Goal: Transaction & Acquisition: Purchase product/service

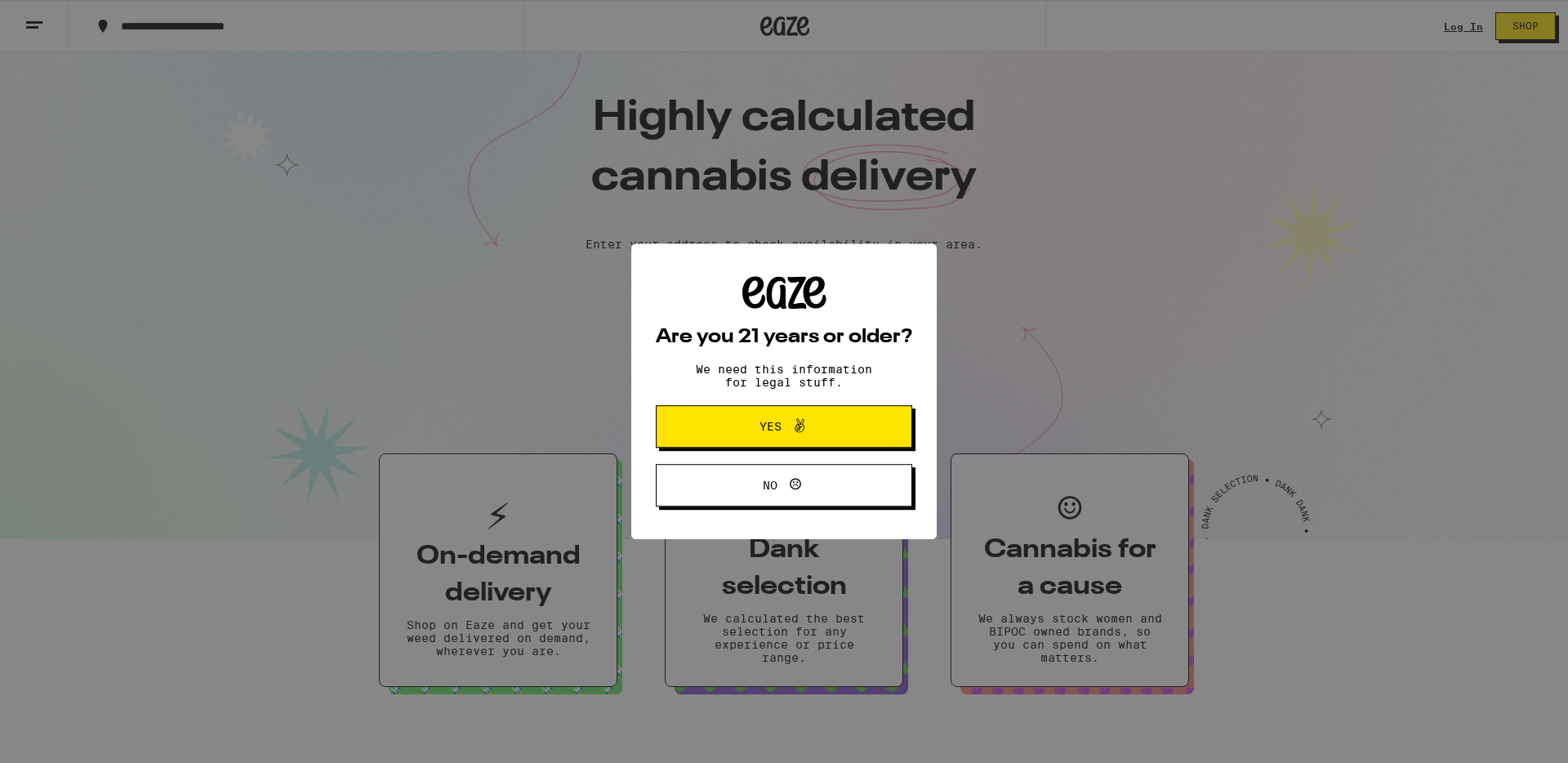
click at [780, 422] on span "Yes" at bounding box center [771, 417] width 22 height 12
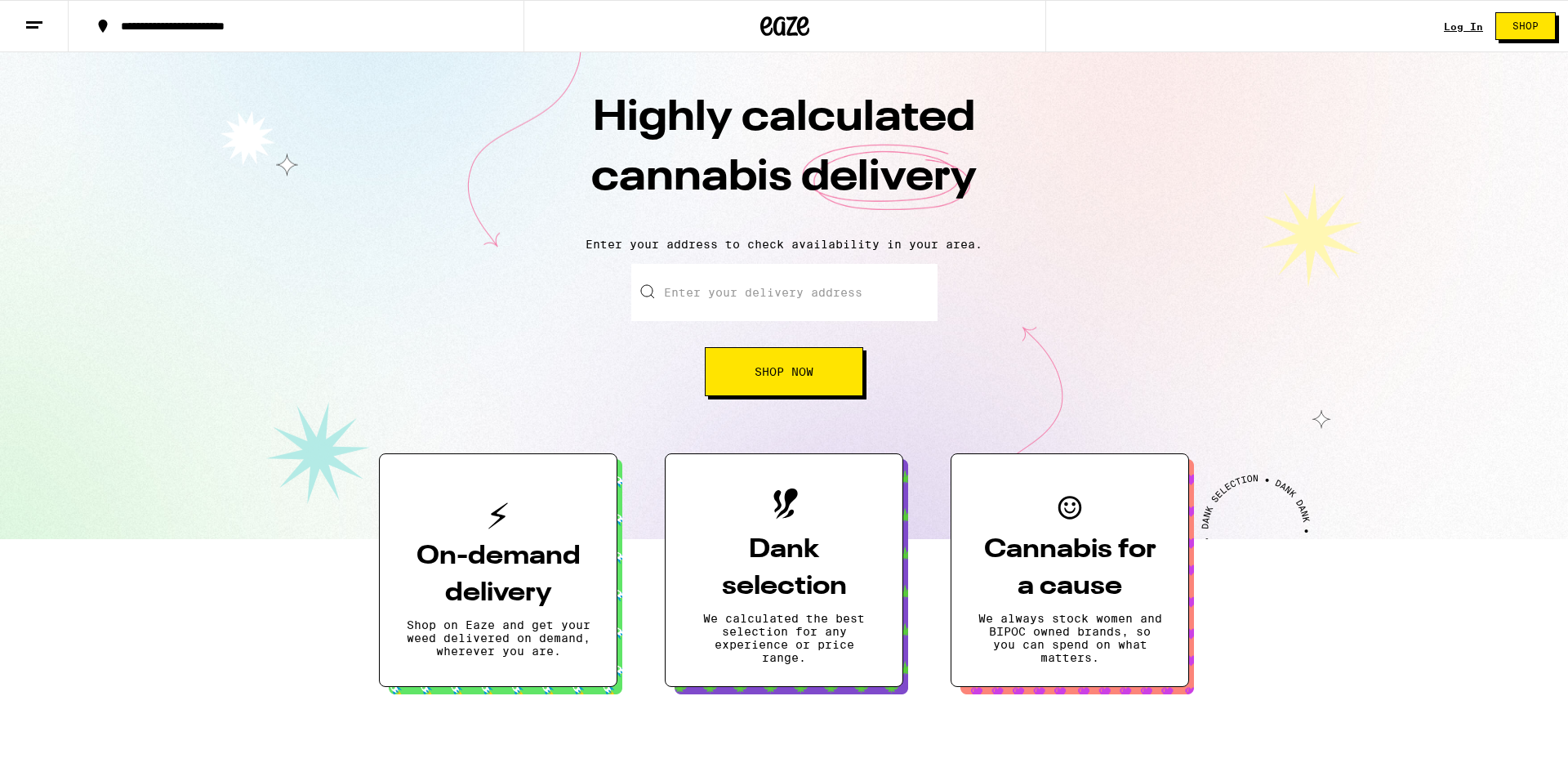
click at [1466, 27] on link "Log In" at bounding box center [1463, 26] width 39 height 11
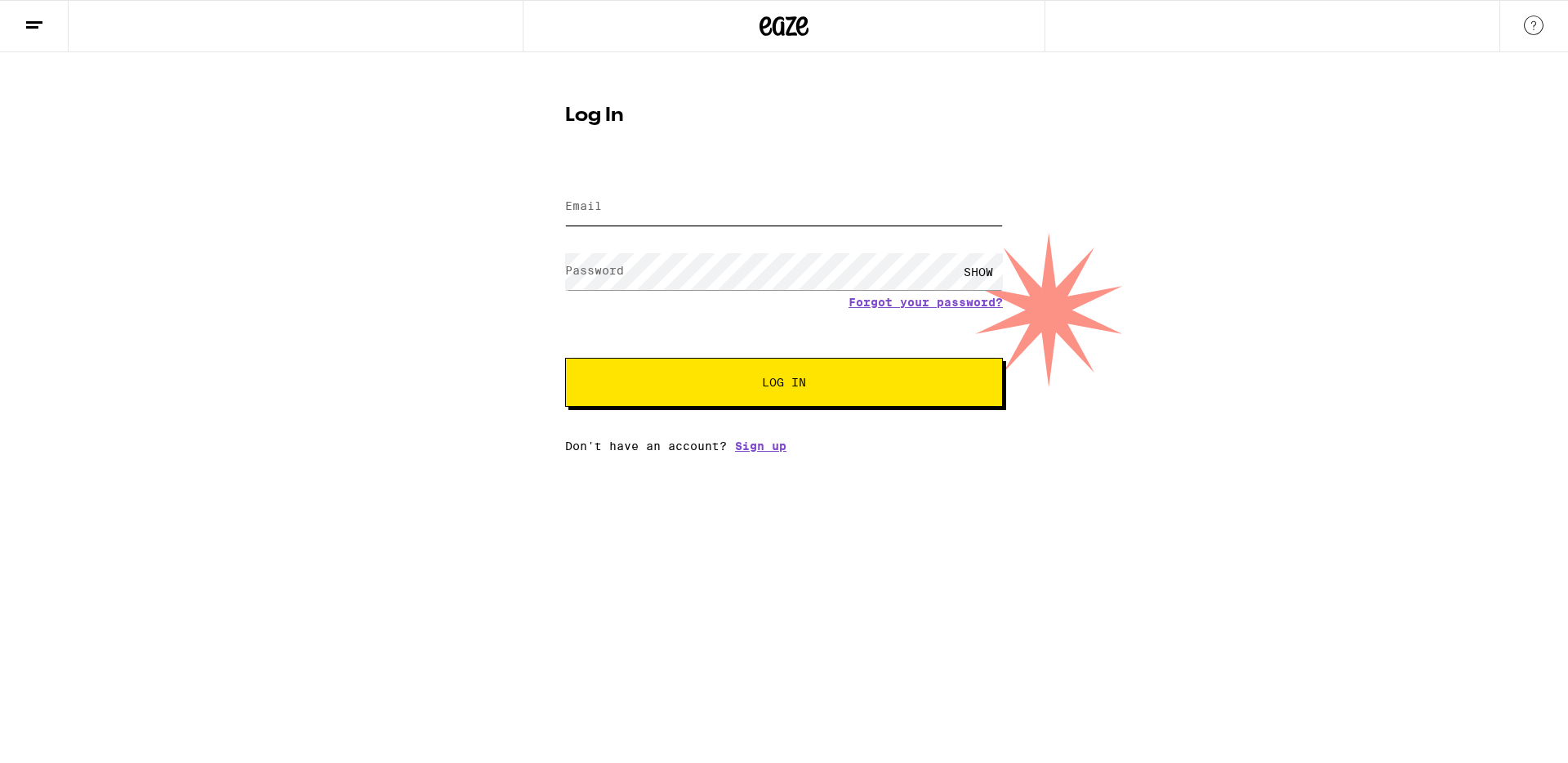
click at [757, 214] on input "Email" at bounding box center [784, 207] width 437 height 36
click at [565, 358] on button "Log In" at bounding box center [784, 383] width 437 height 49
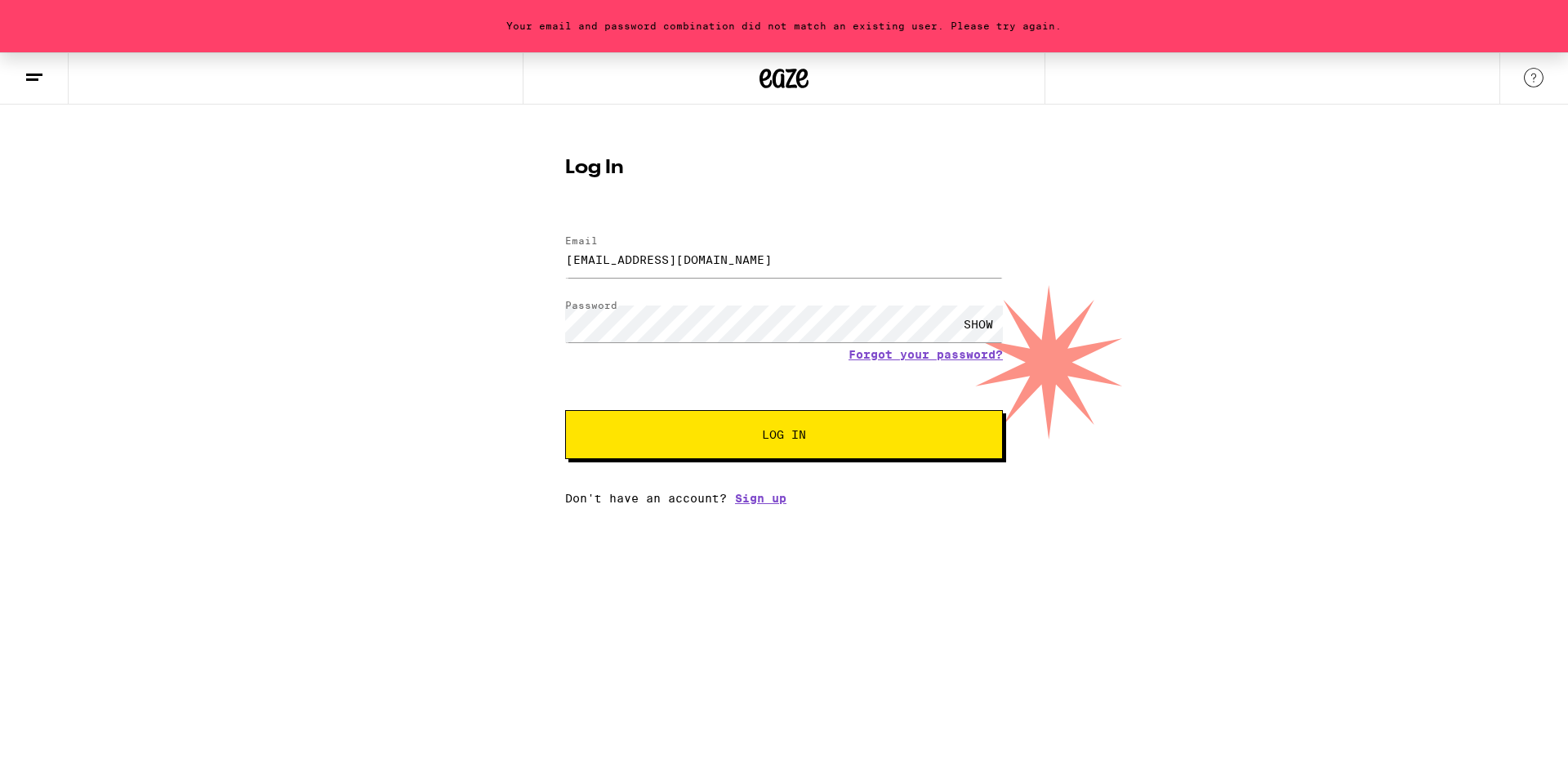
click at [805, 446] on button "Log In" at bounding box center [784, 435] width 437 height 49
click at [982, 321] on div "SHOW" at bounding box center [979, 324] width 49 height 36
click at [821, 419] on button "Log In" at bounding box center [784, 435] width 437 height 49
click at [671, 263] on input "[EMAIL_ADDRESS][DOMAIN_NAME]" at bounding box center [784, 259] width 437 height 36
type input "[EMAIL_ADDRESS][DOMAIN_NAME]"
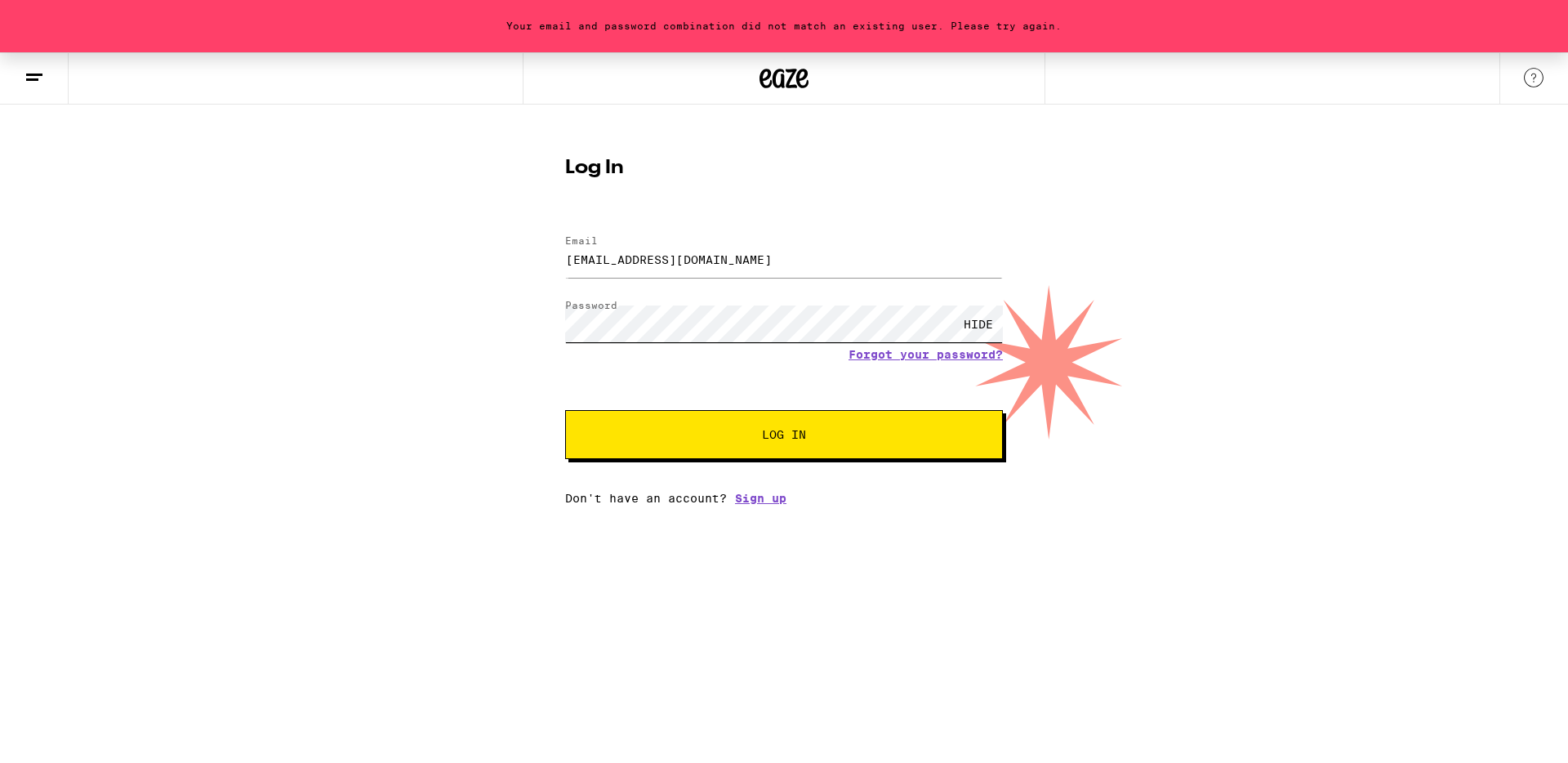
click at [565, 410] on button "Log In" at bounding box center [784, 435] width 437 height 49
click at [727, 427] on button "Log In" at bounding box center [784, 435] width 437 height 49
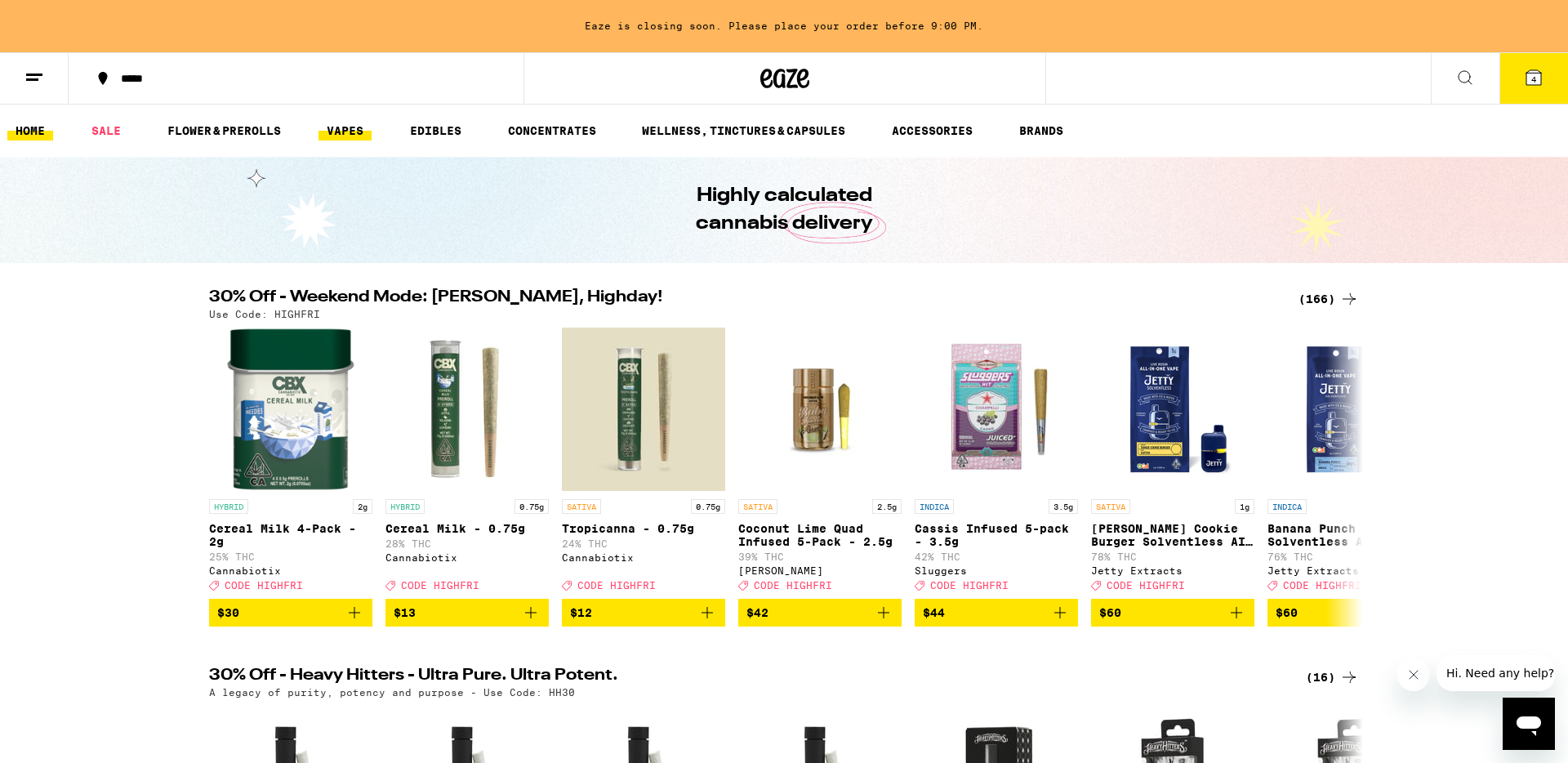
click at [351, 129] on link "VAPES" at bounding box center [345, 131] width 53 height 20
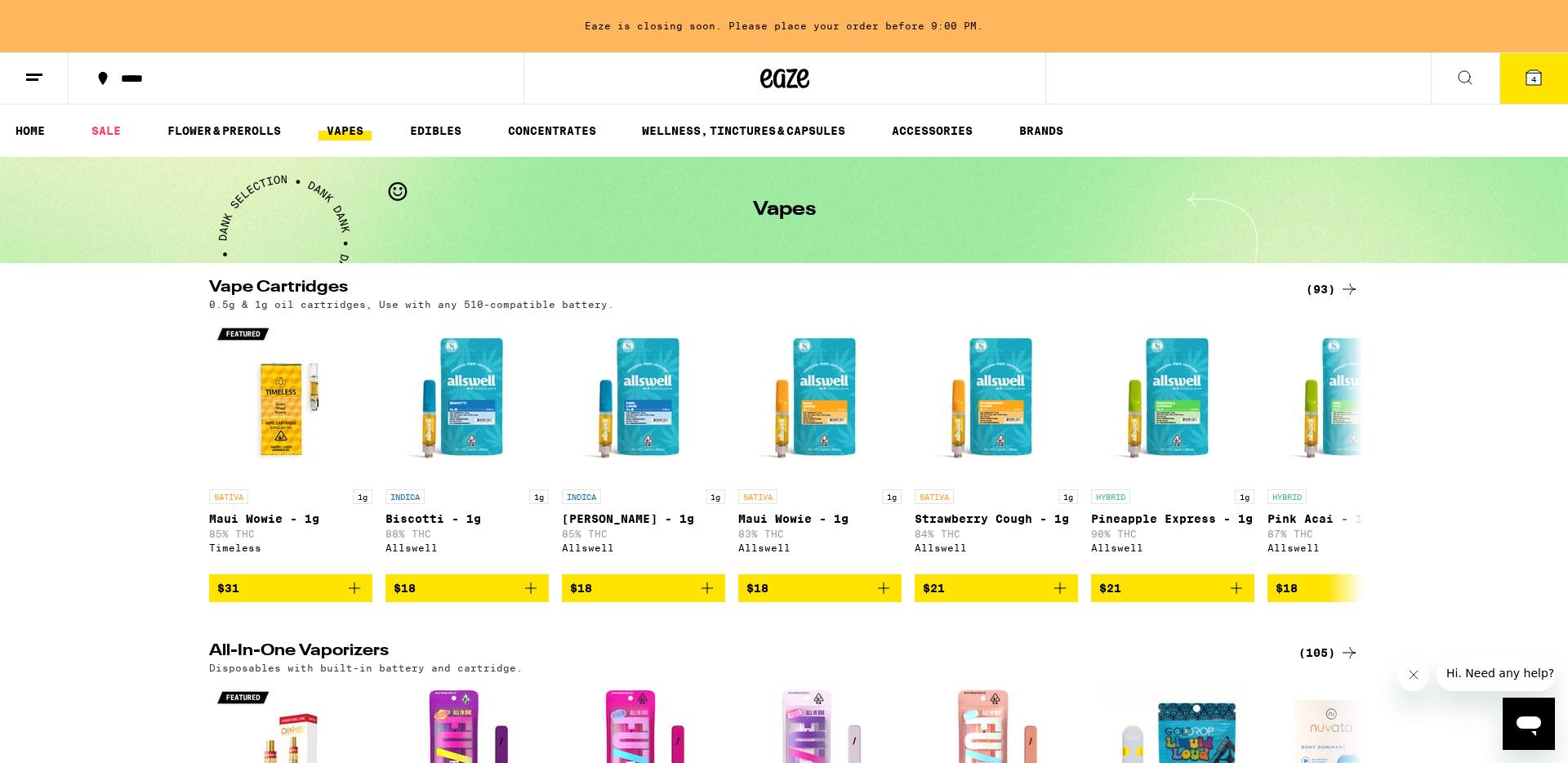
click at [1524, 79] on icon at bounding box center [1534, 77] width 20 height 20
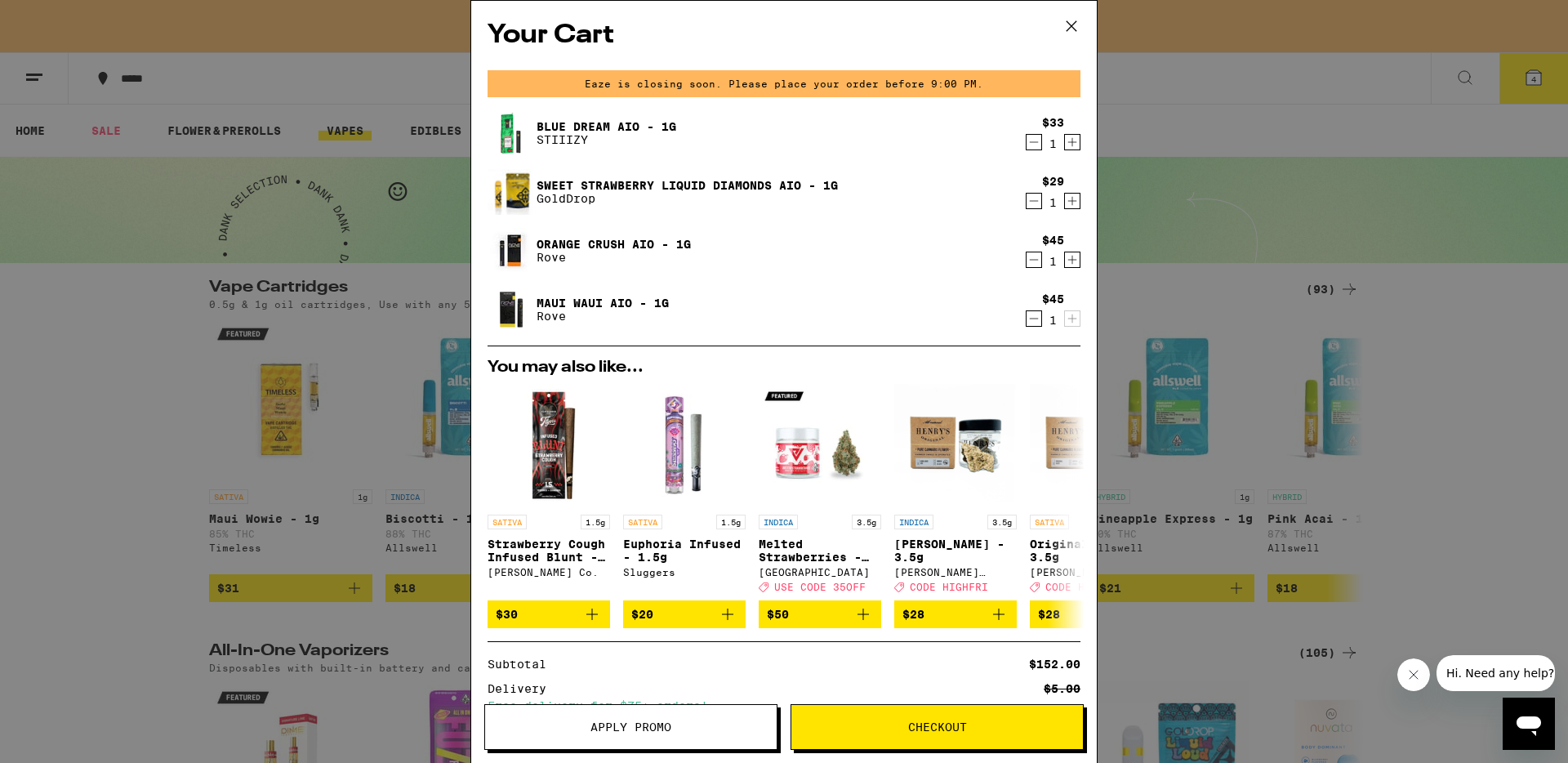
click at [97, 397] on div "Your Cart Eaze is closing soon. Please place your order before 9:00 PM. Blue Dr…" at bounding box center [784, 381] width 1568 height 763
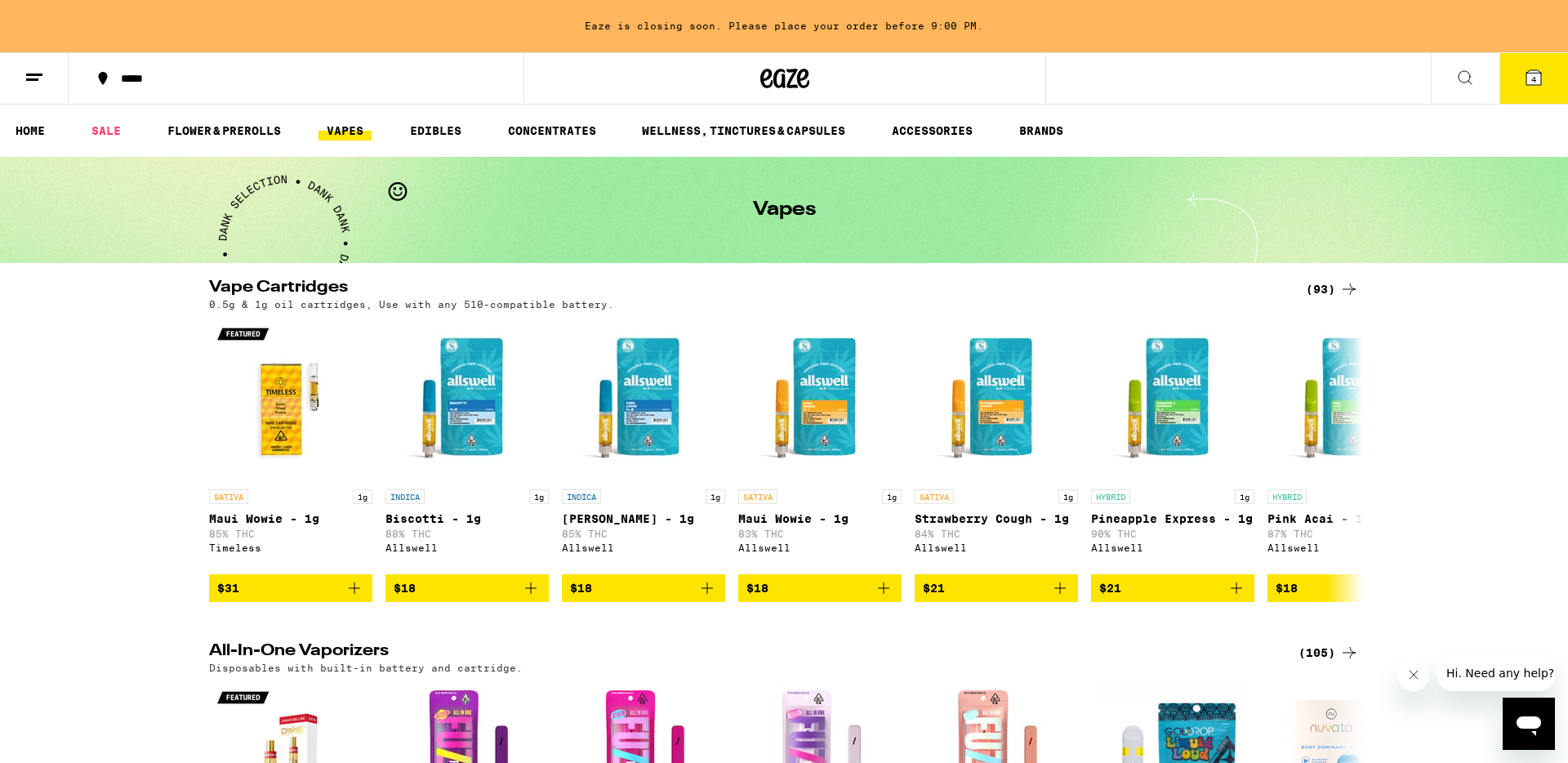
click at [1453, 81] on button at bounding box center [1464, 78] width 68 height 51
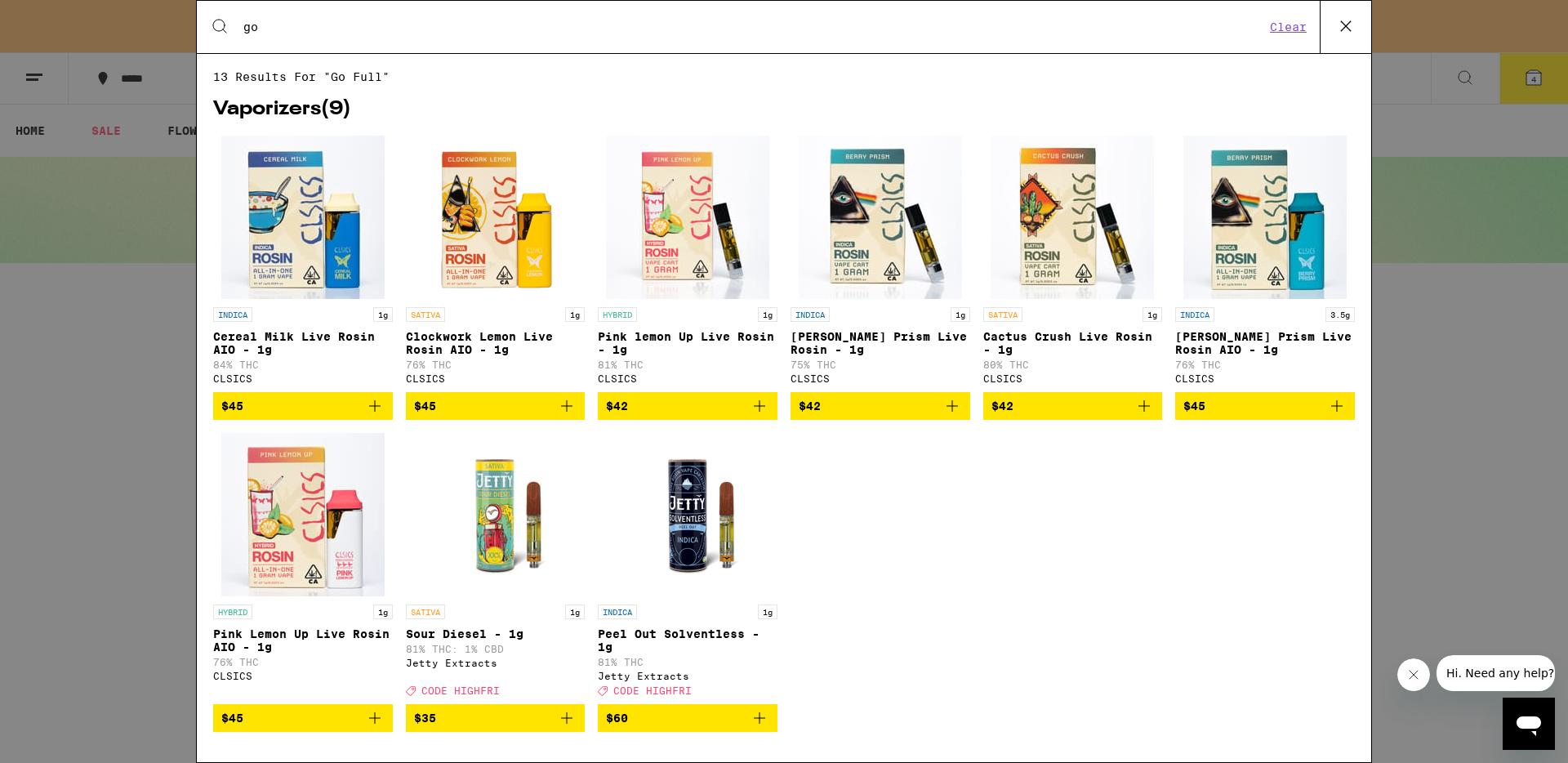
type input "g"
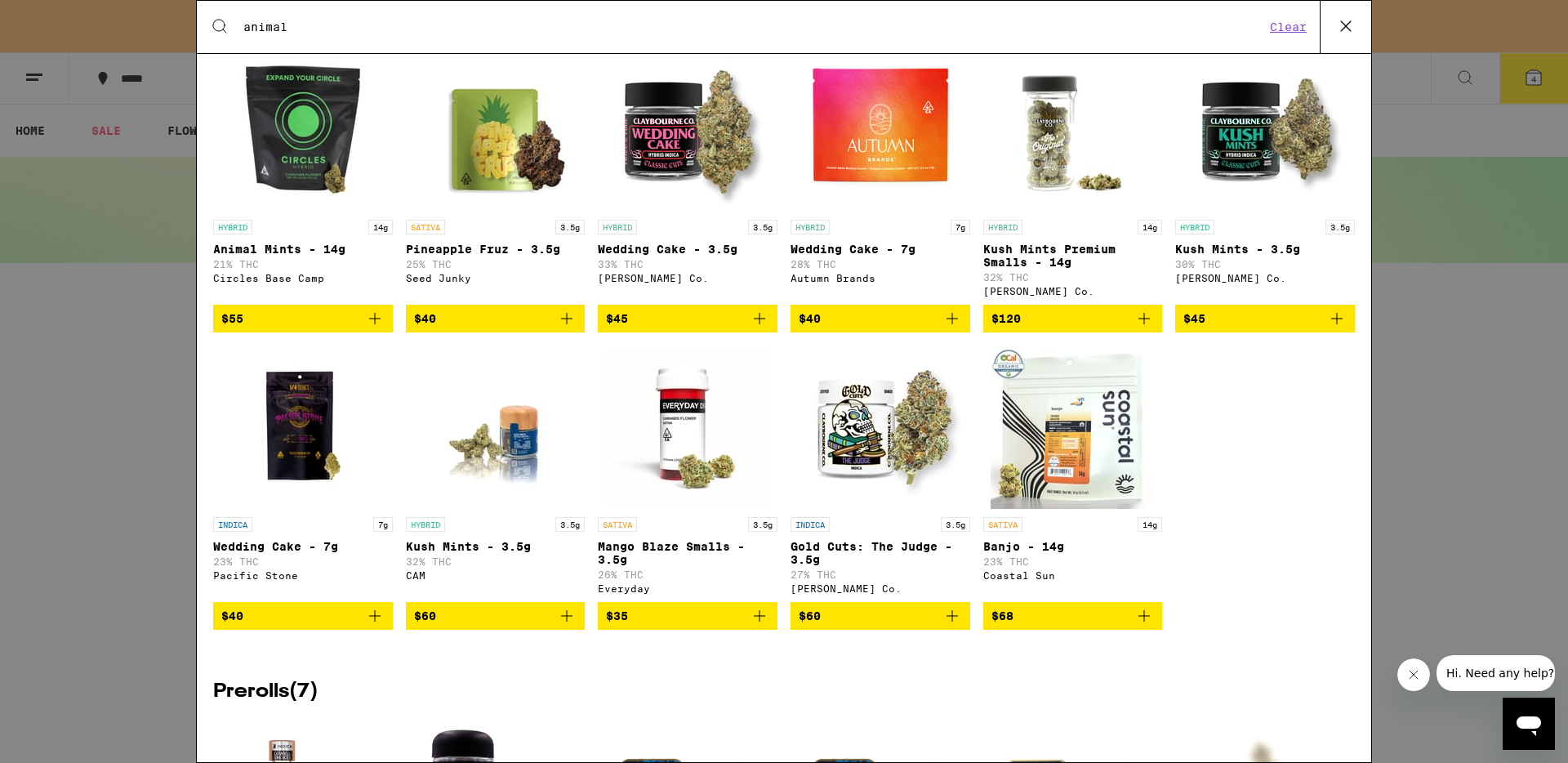
scroll to position [1016, 0]
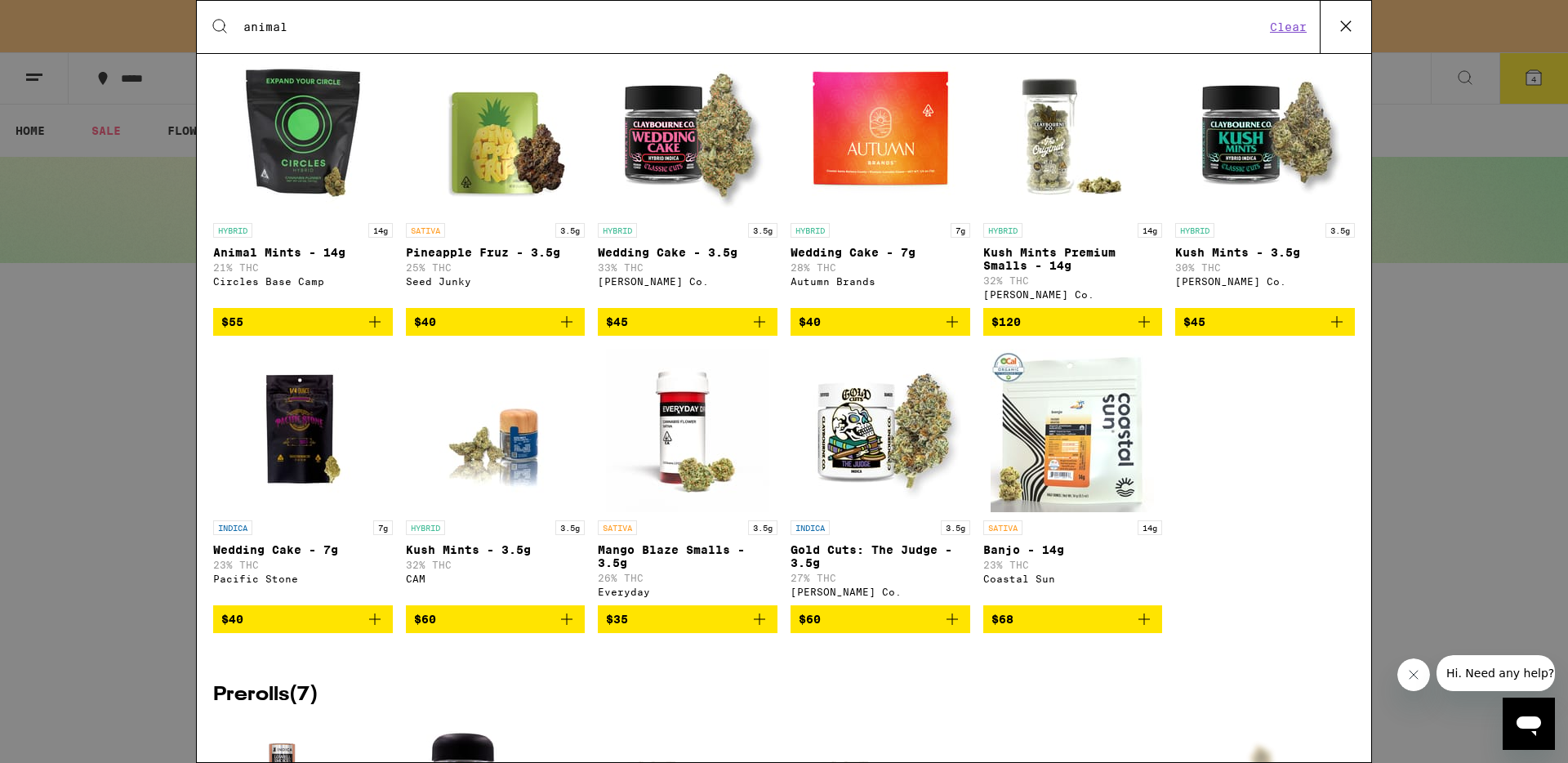
type input "animal"
click at [103, 475] on div "Search for Products animal Clear 46 results for "animal" Brands ( 4 ) Stone Roa…" at bounding box center [784, 381] width 1568 height 763
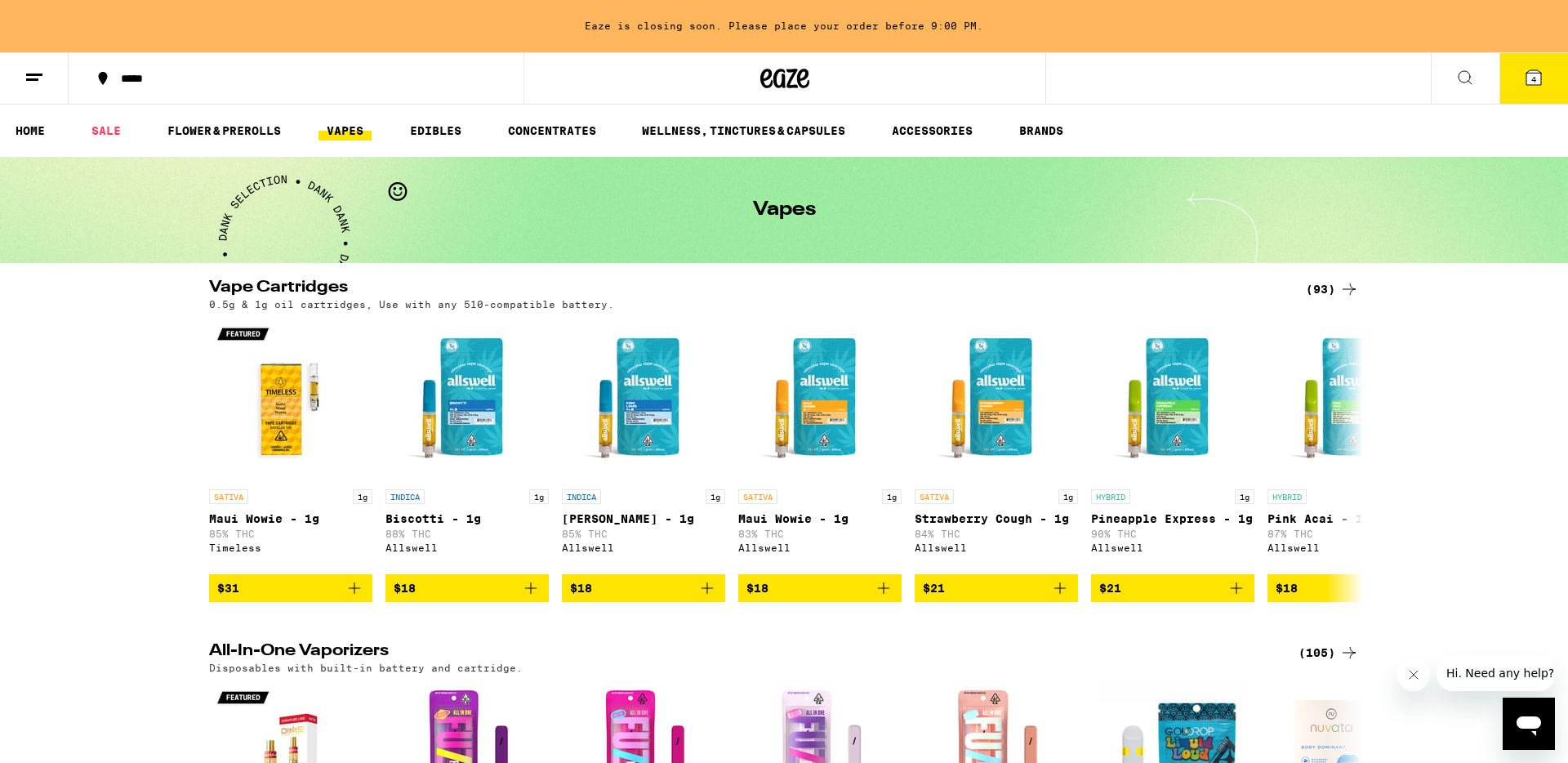
click at [1520, 86] on button "4" at bounding box center [1533, 78] width 68 height 51
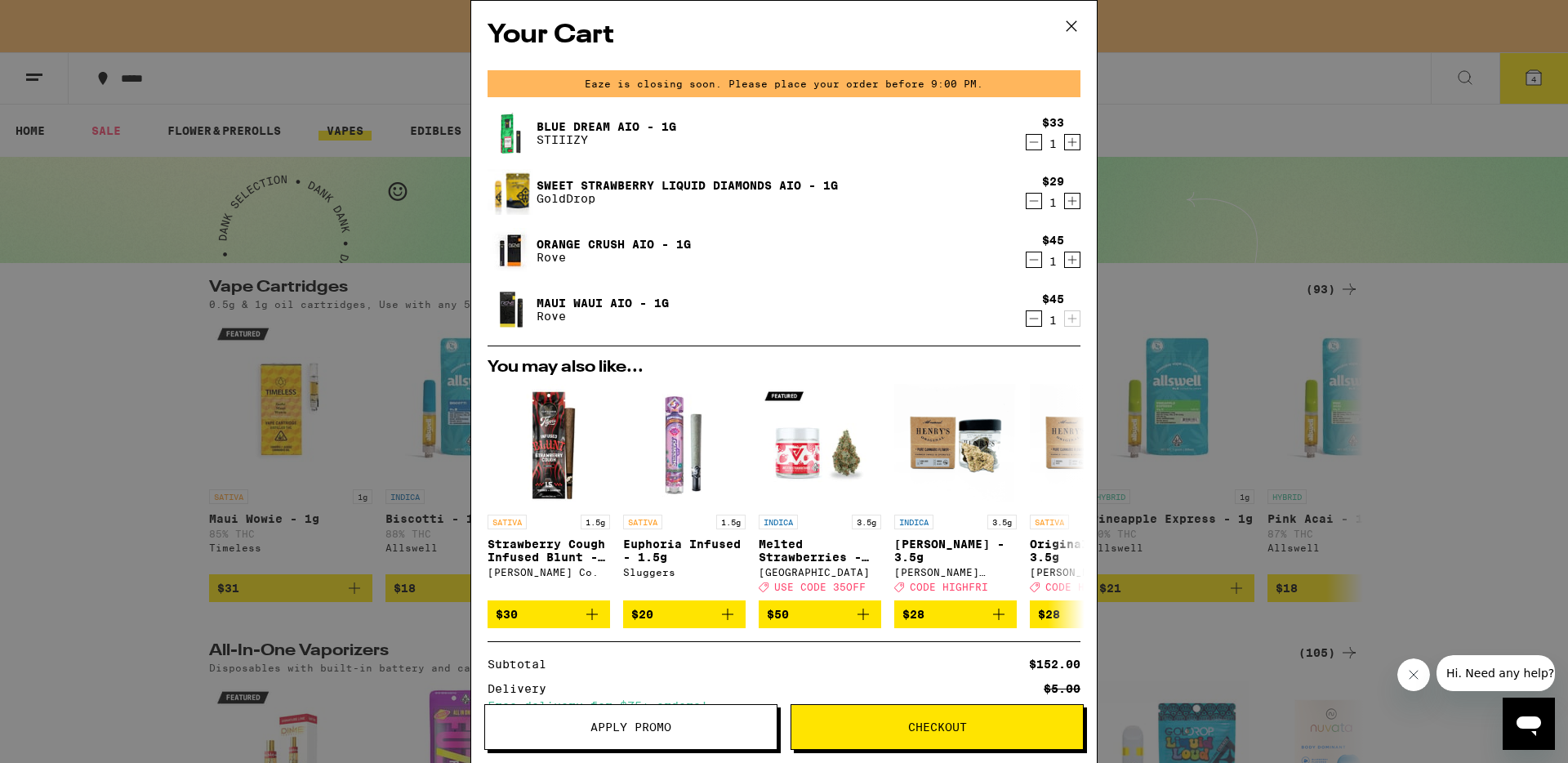
click at [508, 313] on img at bounding box center [510, 310] width 46 height 46
click at [1403, 357] on div "Your Cart Eaze is closing soon. Please place your order before 9:00 PM. Blue Dr…" at bounding box center [784, 381] width 1568 height 763
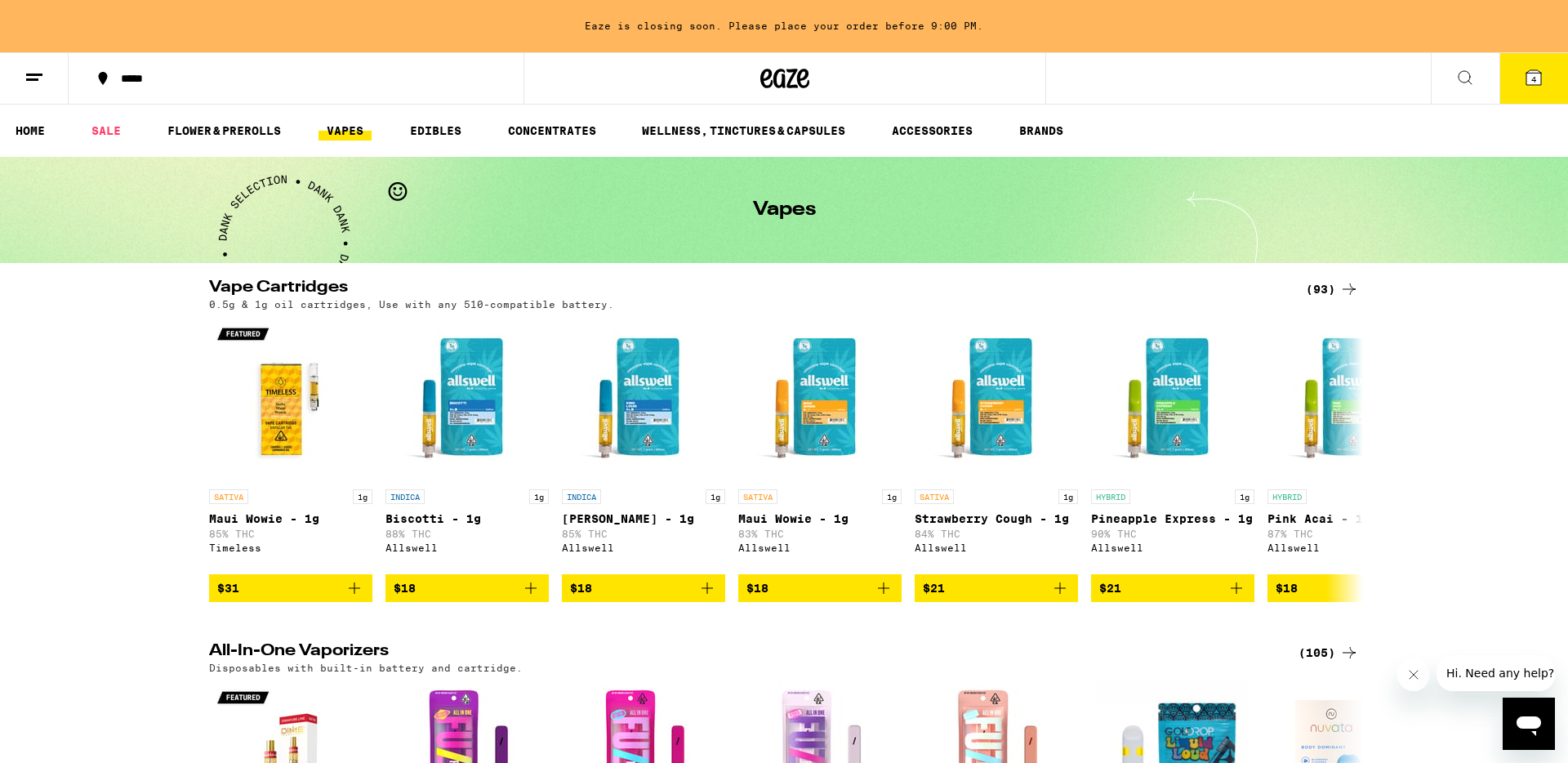
click at [1470, 73] on icon at bounding box center [1465, 77] width 20 height 20
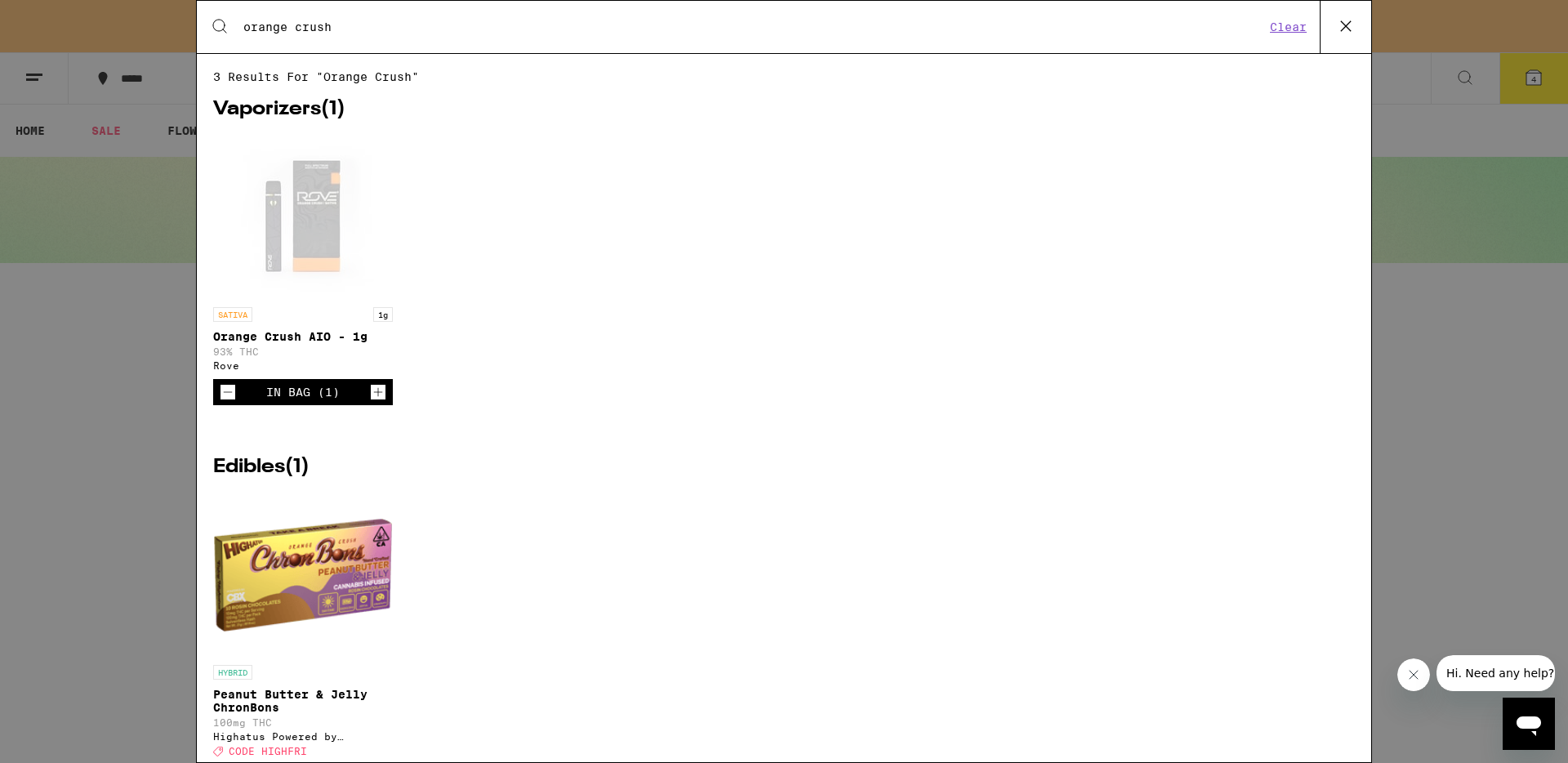
type input "orange crush"
click at [293, 232] on div "Open page for Orange Crush AIO - 1g from Rove" at bounding box center [302, 217] width 163 height 163
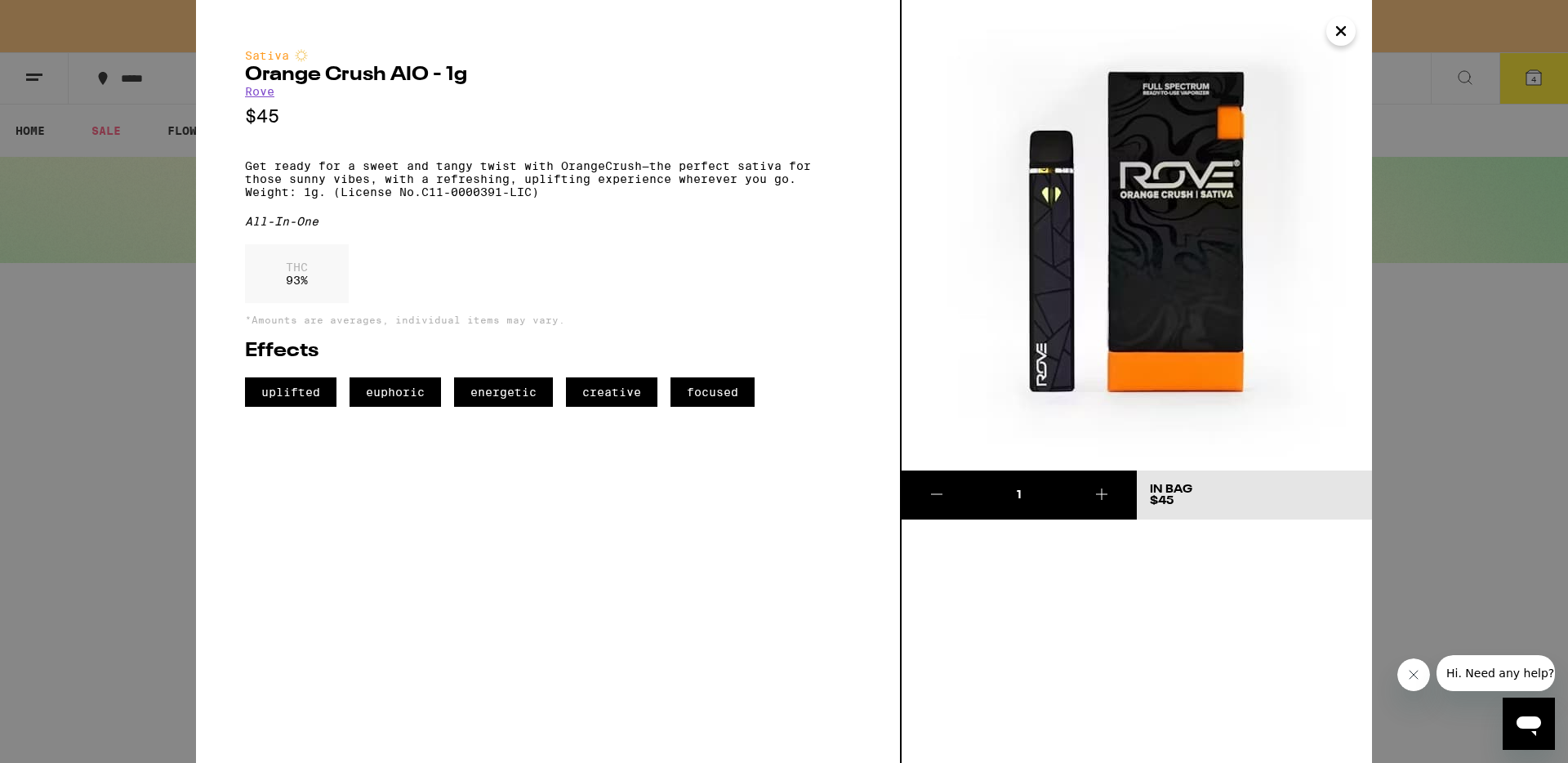
click at [264, 97] on link "Rove" at bounding box center [260, 91] width 29 height 13
